Goal: Navigation & Orientation: Find specific page/section

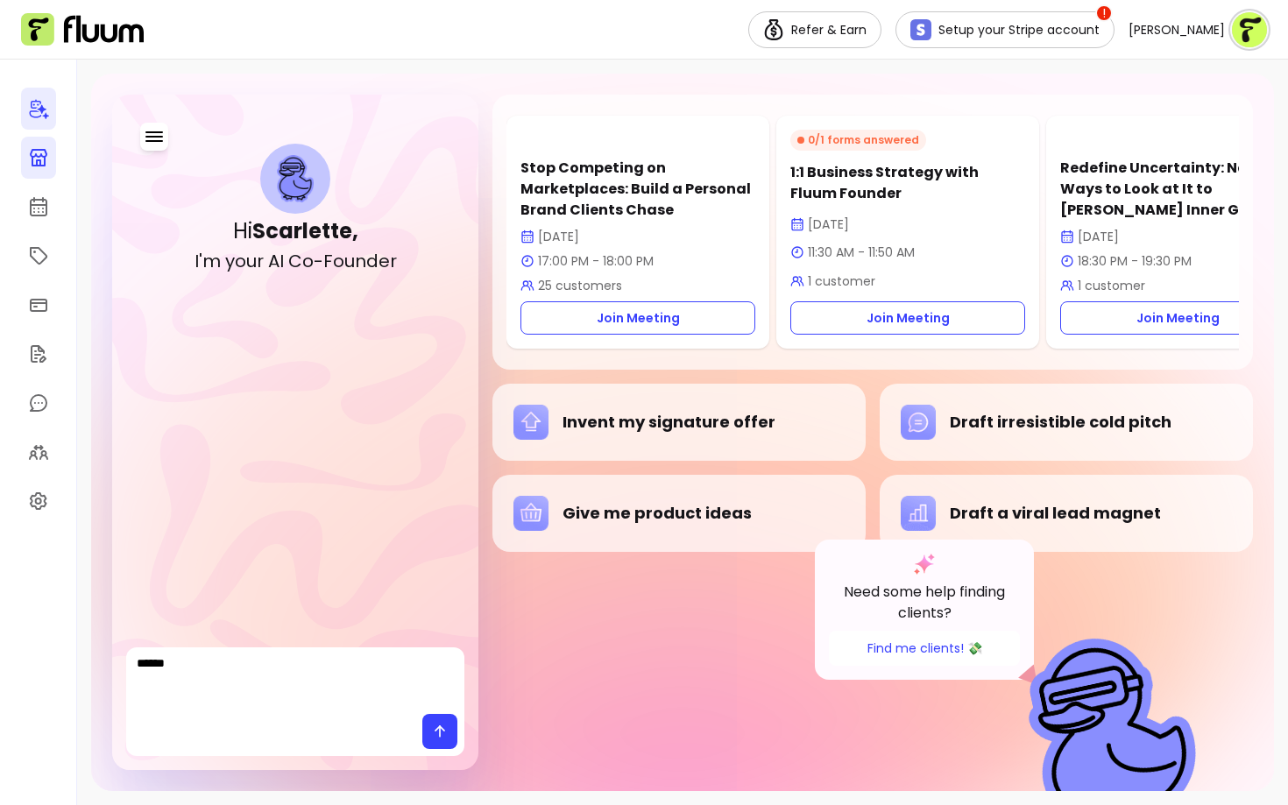
click at [44, 147] on icon at bounding box center [38, 157] width 21 height 21
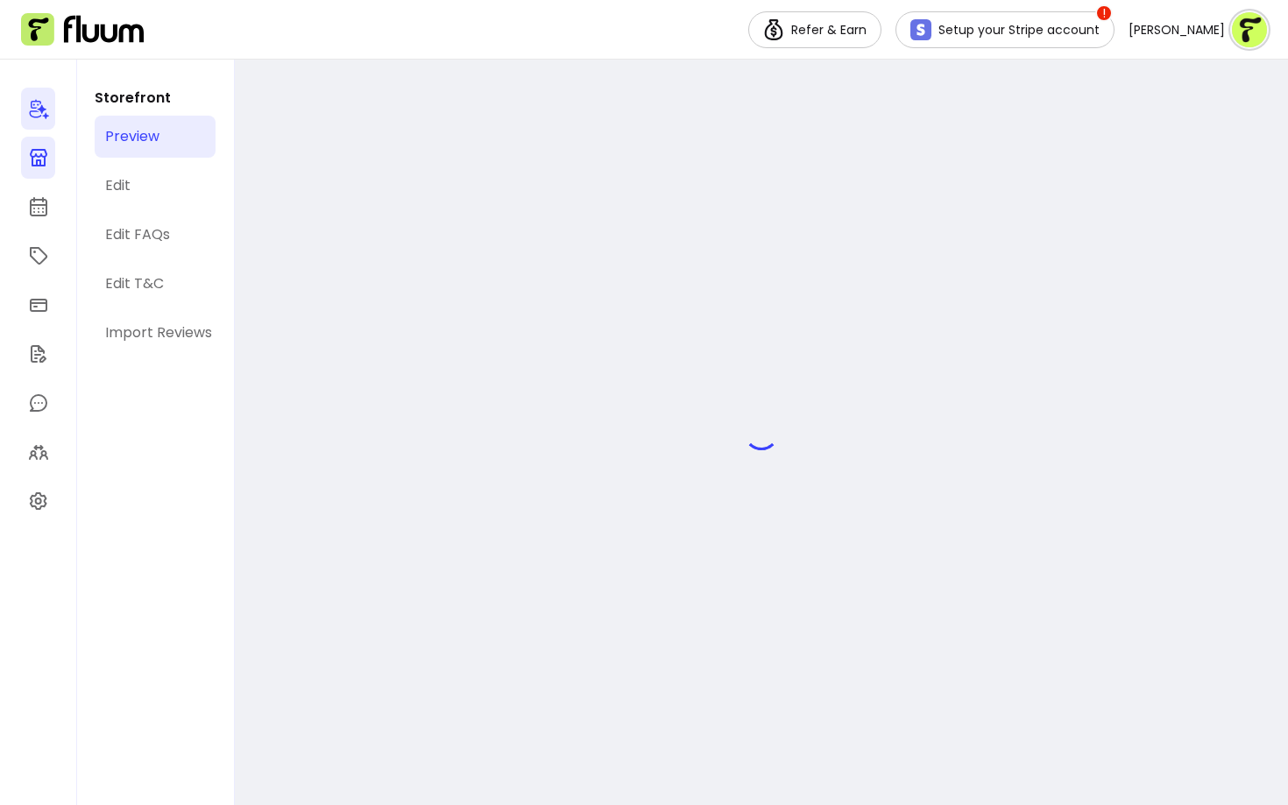
click at [39, 108] on icon at bounding box center [38, 110] width 19 height 20
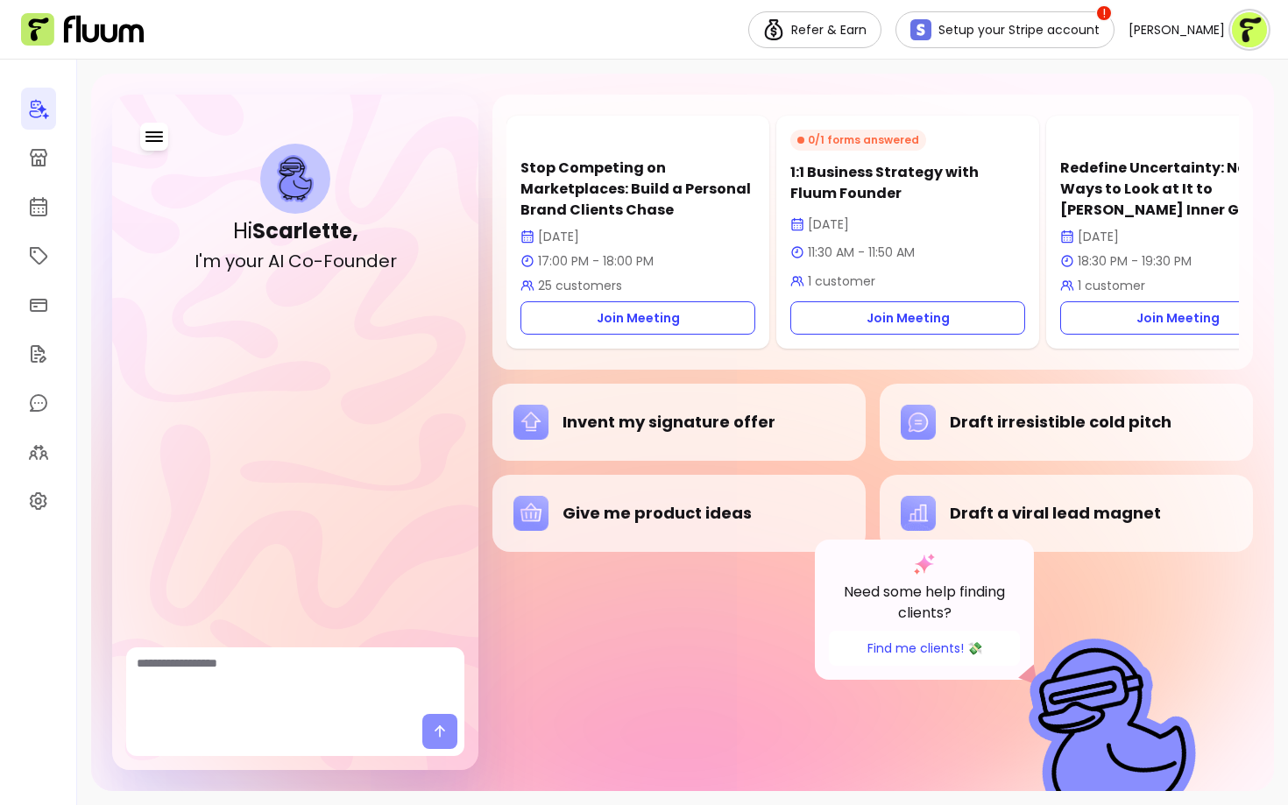
click at [1251, 22] on img at bounding box center [1249, 29] width 35 height 35
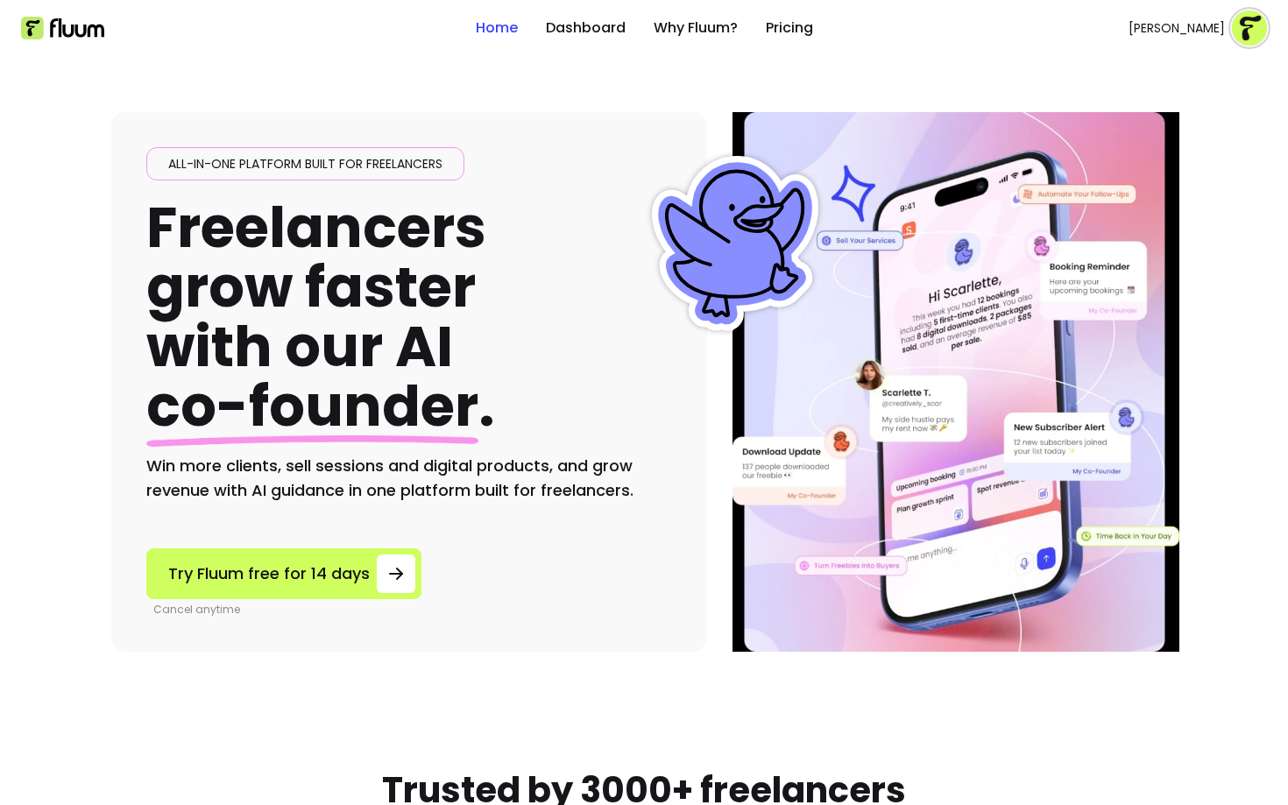
scroll to position [3081, 0]
